Goal: Task Accomplishment & Management: Use online tool/utility

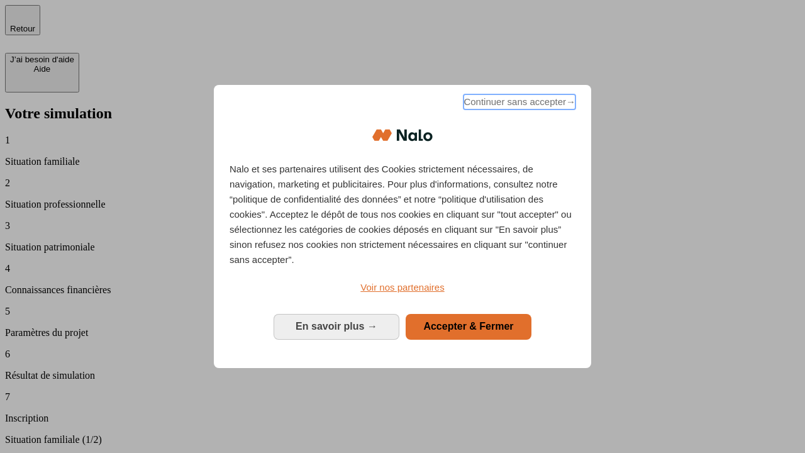
click at [518, 104] on span "Continuer sans accepter →" at bounding box center [520, 101] width 112 height 15
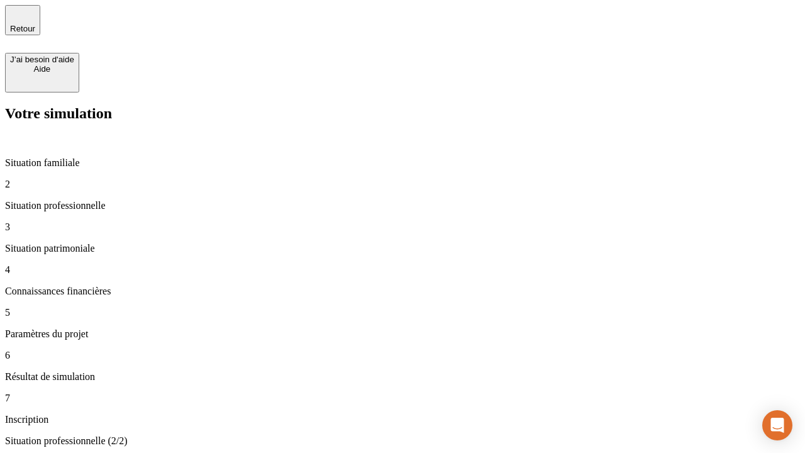
type input "30 000"
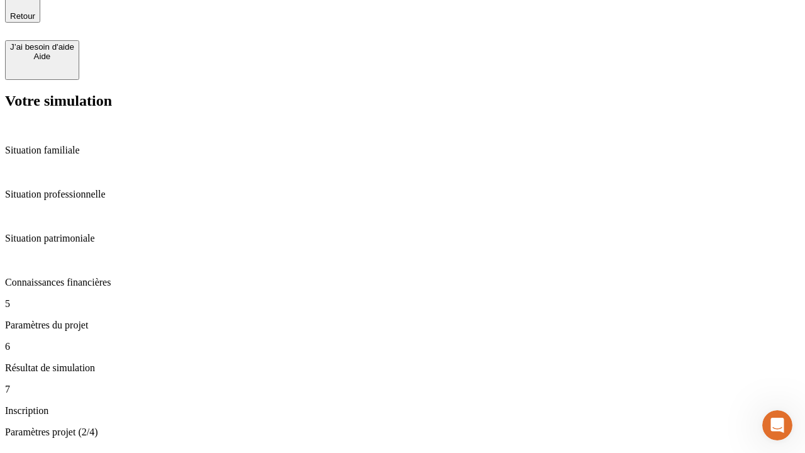
type input "25"
type input "1 000"
type input "640"
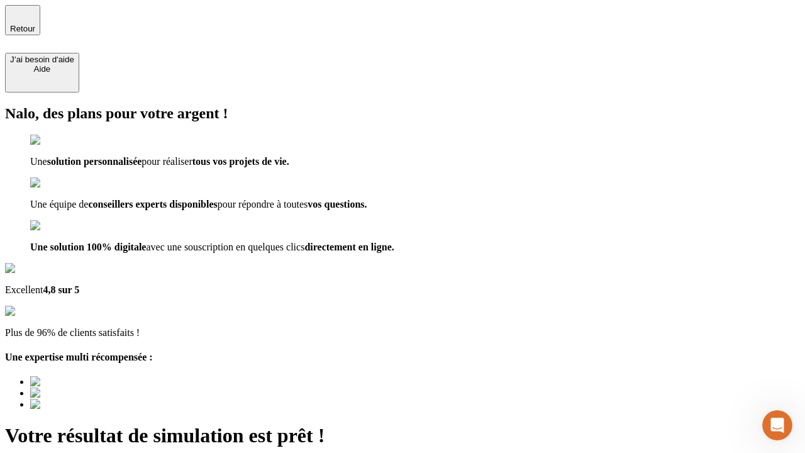
type input "[EMAIL_ADDRESS][PERSON_NAME][DOMAIN_NAME]"
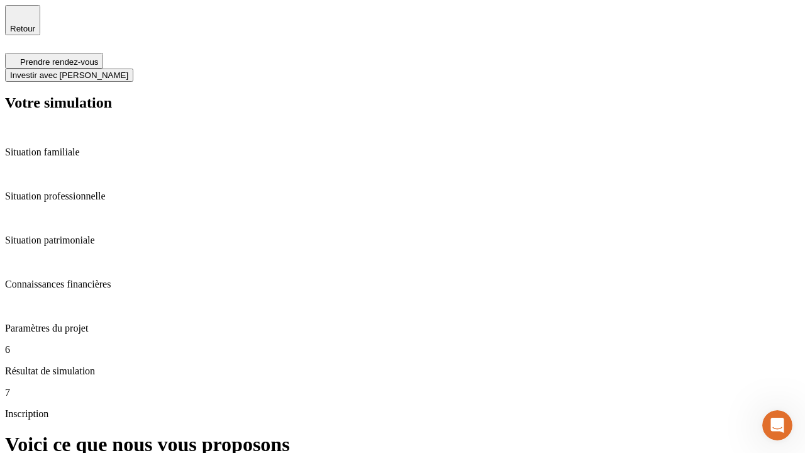
click at [128, 70] on span "Investir avec [PERSON_NAME]" at bounding box center [69, 74] width 118 height 9
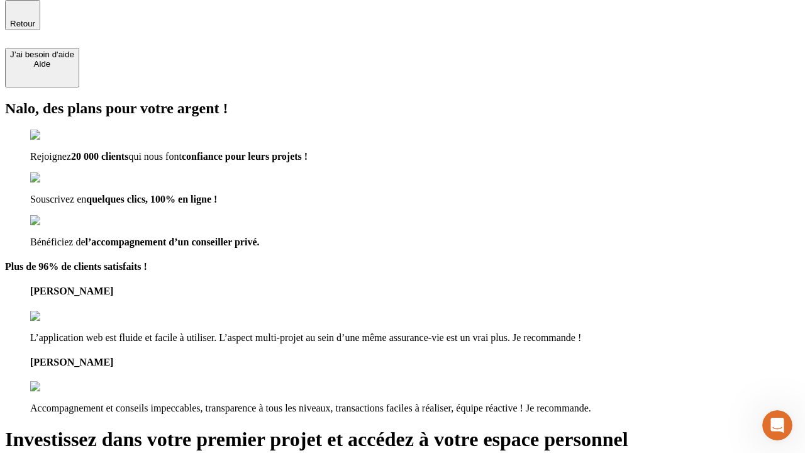
scroll to position [4, 0]
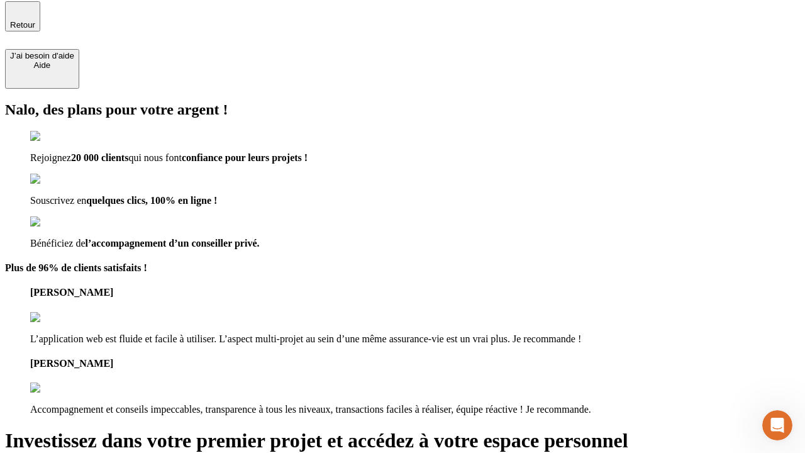
type input "[PERSON_NAME][EMAIL_ADDRESS][DOMAIN_NAME]"
